Goal: Task Accomplishment & Management: Use online tool/utility

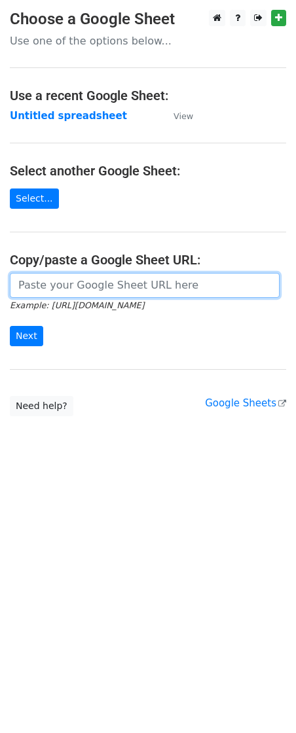
click at [31, 294] on input "url" at bounding box center [144, 285] width 269 height 25
paste input "https://docs.google.com/spreadsheets/d/1hvnLQZNEvgxD5RZBBROWNGPaixGZGY01DnFvzQz…"
type input "https://docs.google.com/spreadsheets/d/1hvnLQZNEvgxD5RZBBROWNGPaixGZGY01DnFvzQz…"
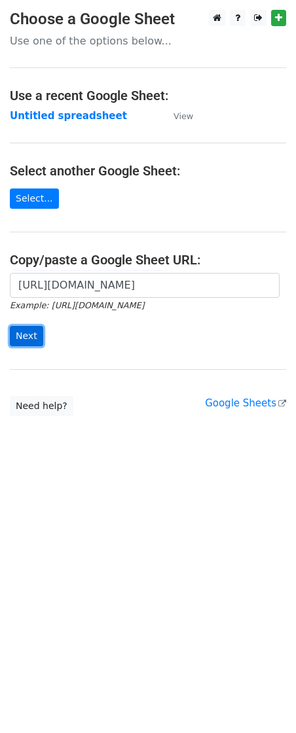
click at [22, 341] on input "Next" at bounding box center [26, 336] width 33 height 20
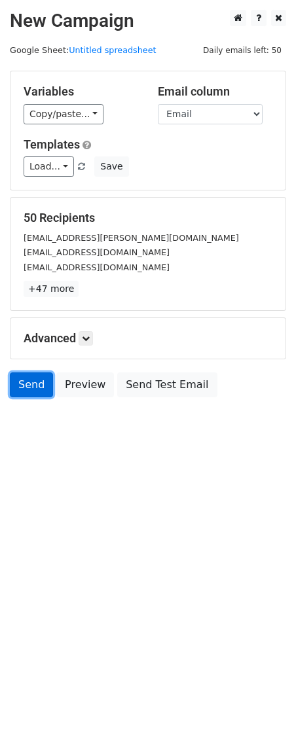
click at [36, 387] on link "Send" at bounding box center [31, 384] width 43 height 25
click at [28, 381] on link "Send" at bounding box center [31, 384] width 43 height 25
